Goal: Entertainment & Leisure: Consume media (video, audio)

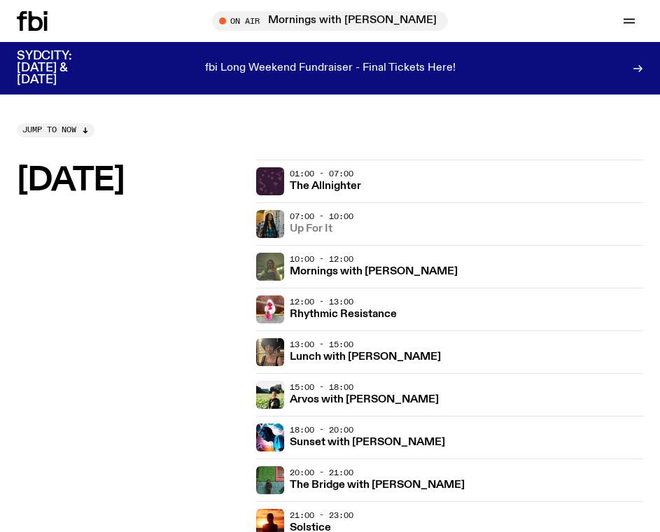
click at [321, 234] on h3 "Up For It" at bounding box center [311, 229] width 43 height 10
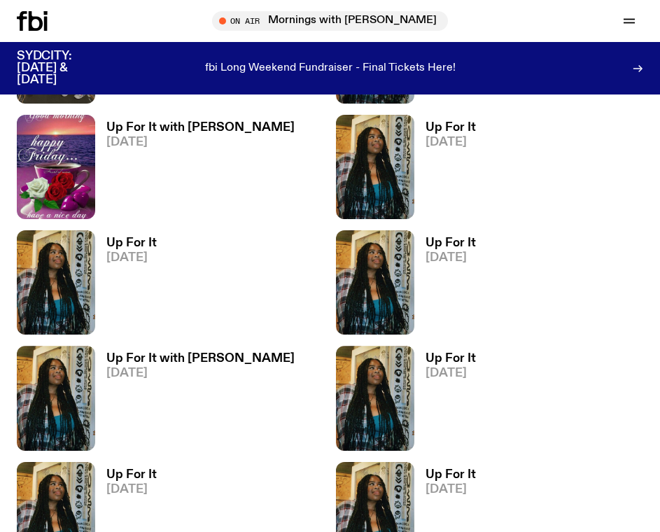
scroll to position [1492, 0]
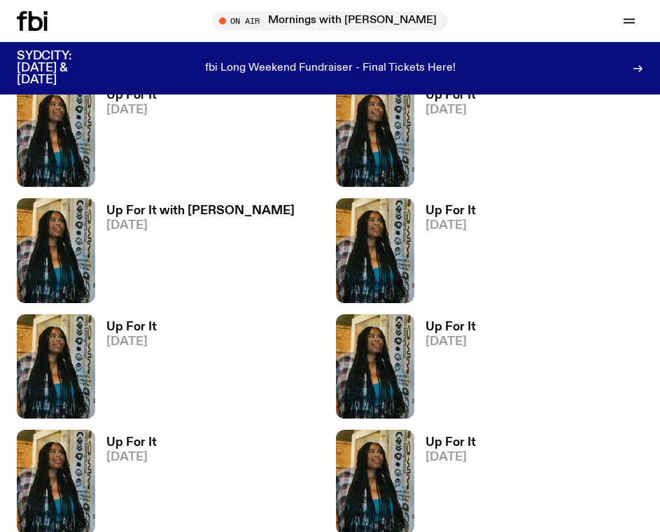
click at [467, 217] on h3 "Up For It" at bounding box center [450, 211] width 50 height 12
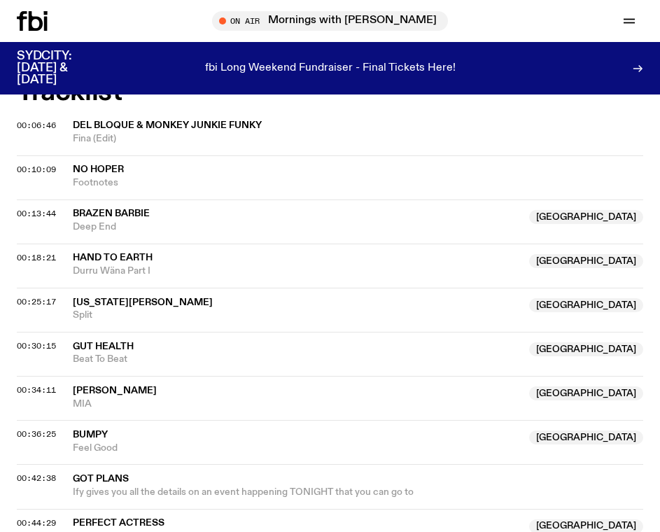
scroll to position [560, 0]
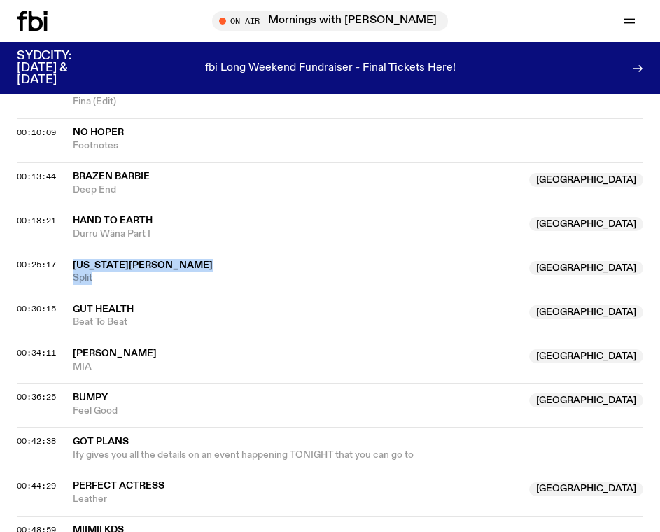
drag, startPoint x: 129, startPoint y: 302, endPoint x: 59, endPoint y: 295, distance: 69.6
click at [59, 294] on div "00:25:17 [US_STATE][PERSON_NAME] [GEOGRAPHIC_DATA] [GEOGRAPHIC_DATA] [GEOGRAPHI…" at bounding box center [330, 272] width 626 height 44
copy div "[US_STATE][PERSON_NAME] [GEOGRAPHIC_DATA] Split"
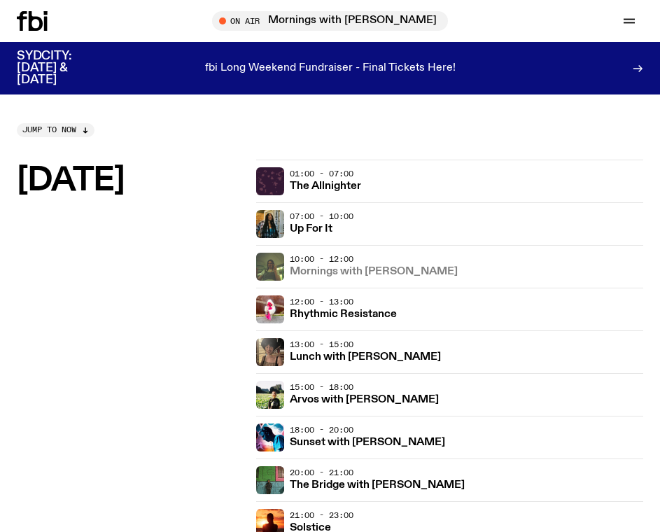
click at [374, 277] on h3 "Mornings with [PERSON_NAME]" at bounding box center [374, 271] width 168 height 10
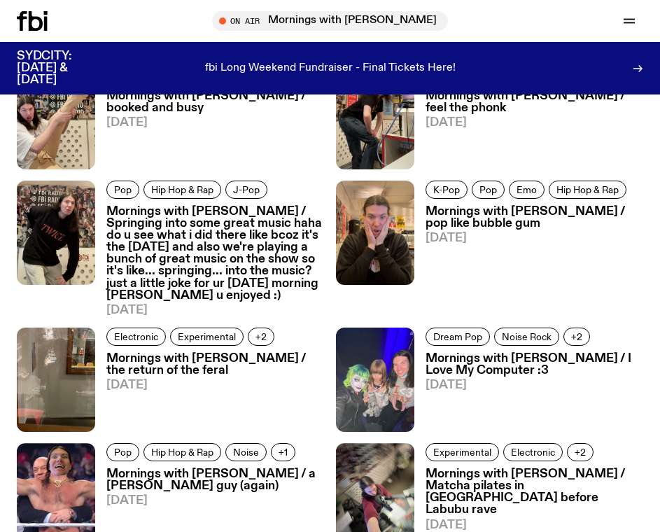
scroll to position [1119, 0]
